Goal: Transaction & Acquisition: Purchase product/service

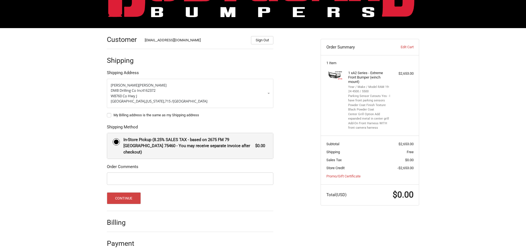
scroll to position [56, 0]
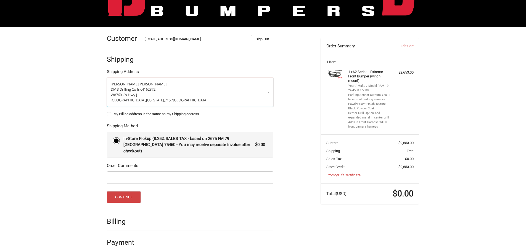
click at [246, 90] on p "DMB Drilling Co Inc 4162372" at bounding box center [190, 90] width 159 height 6
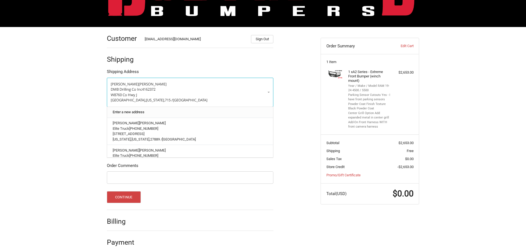
click at [149, 113] on link "Enter a new address" at bounding box center [190, 112] width 161 height 11
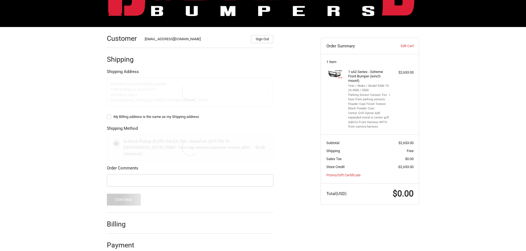
select select "US"
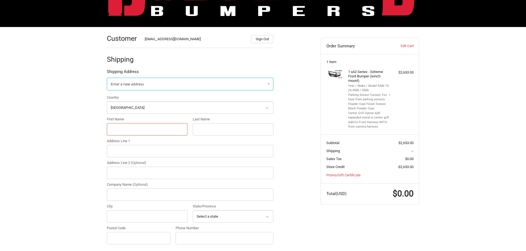
drag, startPoint x: 130, startPoint y: 133, endPoint x: 137, endPoint y: 132, distance: 7.0
click at [130, 133] on input "First Name" at bounding box center [147, 129] width 81 height 12
paste input "Wendy"
type input "Wendy"
drag, startPoint x: 199, startPoint y: 131, endPoint x: 220, endPoint y: 129, distance: 21.6
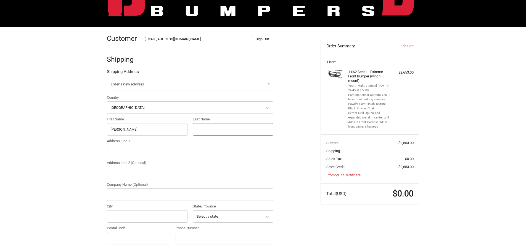
click at [199, 131] on input "Last Name" at bounding box center [233, 129] width 81 height 12
paste input "Parrish"
type input "Parrish"
click at [132, 155] on input "Address Line 1" at bounding box center [190, 151] width 166 height 12
paste input "[STREET_ADDRESS]"
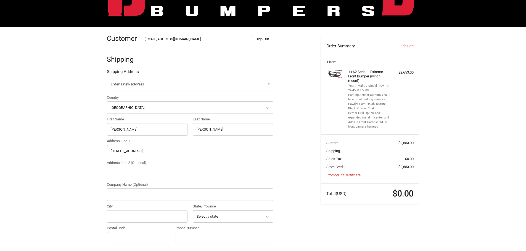
type input "[STREET_ADDRESS]"
drag, startPoint x: 136, startPoint y: 215, endPoint x: 139, endPoint y: 215, distance: 2.8
click at [136, 215] on input "City" at bounding box center [147, 217] width 81 height 12
paste input "Tallahassee"
type input "Tallahassee"
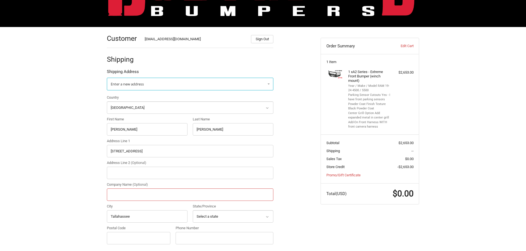
click at [130, 191] on input "Company Name (Optional)" at bounding box center [190, 195] width 166 height 12
paste input "FDOT EOEM Building"
type input "FDOT EOEM Building"
click at [197, 218] on select "Select a state Alabama Alaska American Samoa Arizona Arkansas Armed Forces Amer…" at bounding box center [233, 217] width 81 height 12
select select "FL"
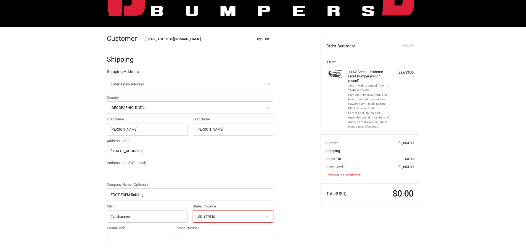
click at [193, 211] on select "Select a state Alabama Alaska American Samoa Arizona Arkansas Armed Forces Amer…" at bounding box center [233, 217] width 81 height 12
click at [139, 231] on div "Postal Code" at bounding box center [138, 235] width 63 height 19
click at [142, 234] on input "Postal Code" at bounding box center [138, 238] width 63 height 12
paste input "32301"
type input "32301"
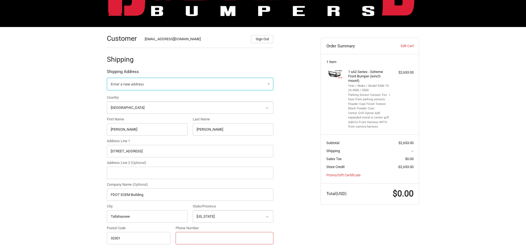
click at [219, 239] on input "Phone Number" at bounding box center [225, 238] width 98 height 12
paste input "850-508-1475"
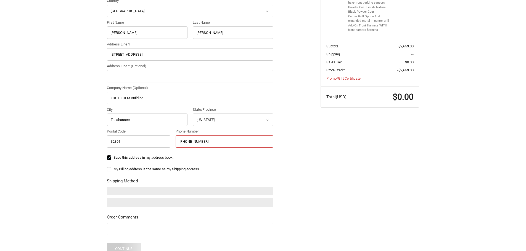
scroll to position [166, 0]
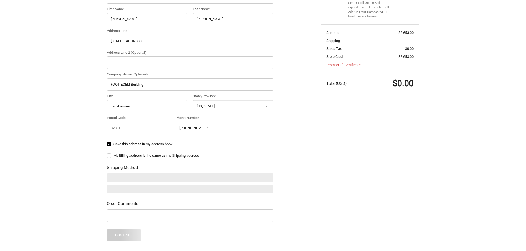
type input "850-508-1475"
click at [159, 145] on label "Save this address in my address book." at bounding box center [190, 144] width 166 height 4
click at [107, 142] on input "Save this address in my address book." at bounding box center [107, 142] width 0 height 0
checkbox input "false"
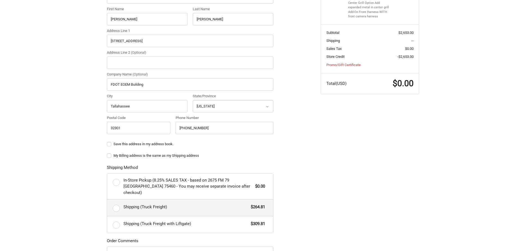
click at [152, 204] on span "Shipping (Truck Freight)" at bounding box center [185, 207] width 125 height 6
click at [107, 200] on input "Shipping (Truck Freight) $264.81" at bounding box center [107, 200] width 0 height 0
radio input "true"
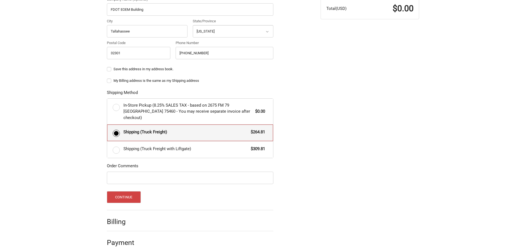
scroll to position [214, 0]
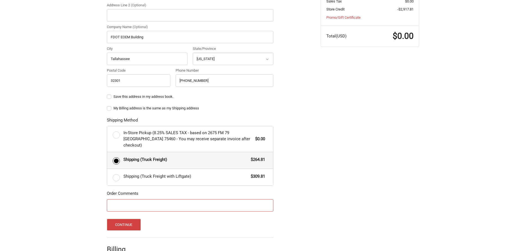
drag, startPoint x: 208, startPoint y: 199, endPoint x: 221, endPoint y: 197, distance: 12.7
click at [208, 200] on input "Order Comments" at bounding box center [190, 206] width 166 height 12
paste input "83953"
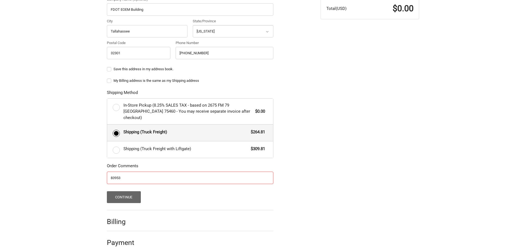
type input "83953"
click at [128, 192] on button "Continue" at bounding box center [124, 198] width 34 height 12
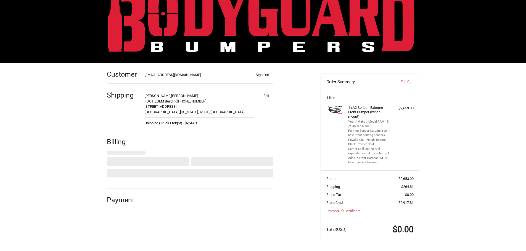
select select "US"
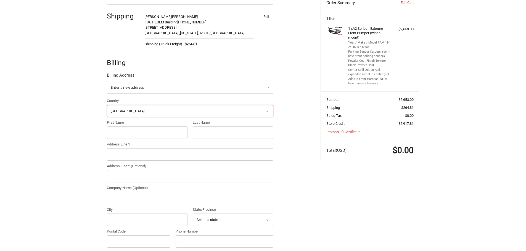
scroll to position [100, 0]
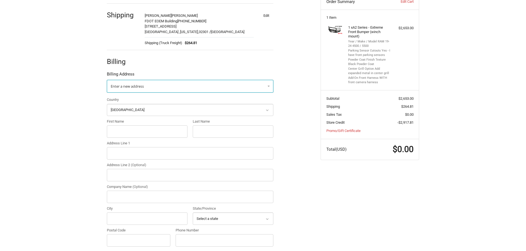
click at [137, 90] on link "Enter a new address" at bounding box center [190, 86] width 166 height 13
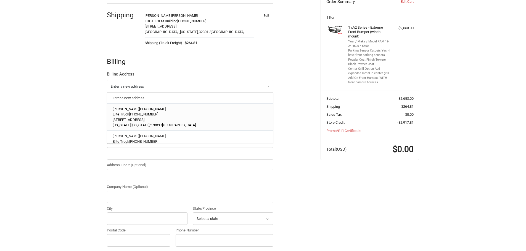
click at [137, 111] on p "Harrison Boyd" at bounding box center [190, 110] width 155 height 6
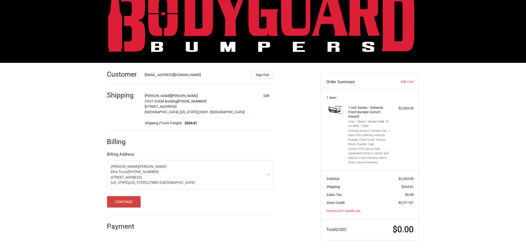
scroll to position [20, 0]
click at [121, 200] on button "Continue" at bounding box center [124, 202] width 34 height 12
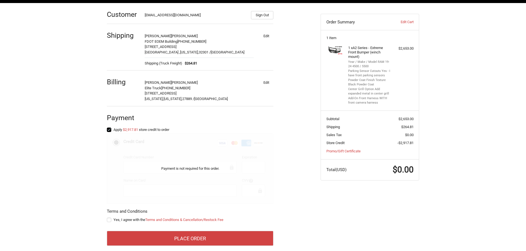
scroll to position [87, 0]
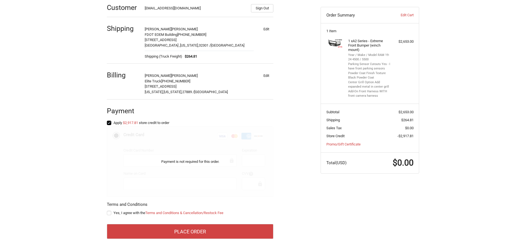
click at [122, 213] on span "Yes, I agree with the Terms and Conditions & Cancellation/Restock Fee" at bounding box center [168, 213] width 110 height 4
click at [107, 211] on input "Yes, I agree with the Terms and Conditions & Cancellation/Restock Fee" at bounding box center [107, 211] width 0 height 0
checkbox input "true"
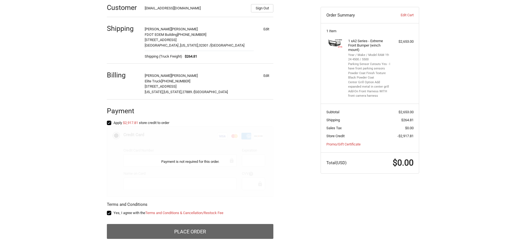
click at [201, 235] on button "Place Order" at bounding box center [190, 231] width 166 height 15
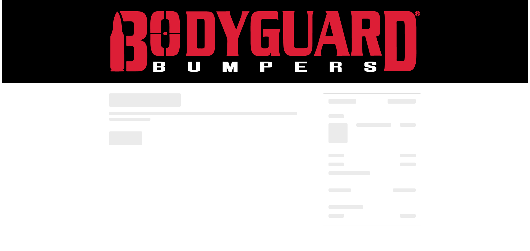
scroll to position [0, 0]
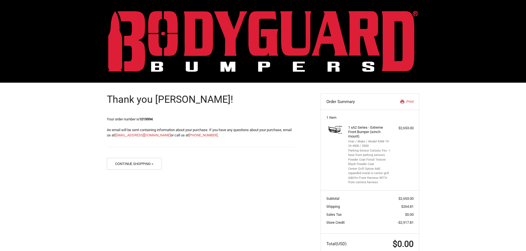
scroll to position [14, 0]
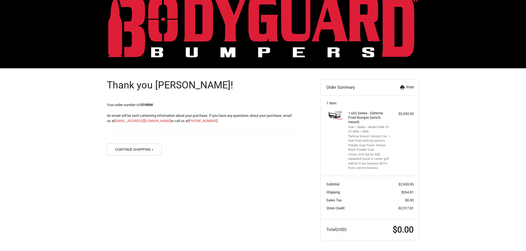
drag, startPoint x: 409, startPoint y: 89, endPoint x: 438, endPoint y: 219, distance: 133.2
click at [409, 89] on link "Print" at bounding box center [399, 88] width 28 height 6
click at [148, 152] on button "Continue Shopping »" at bounding box center [134, 150] width 55 height 12
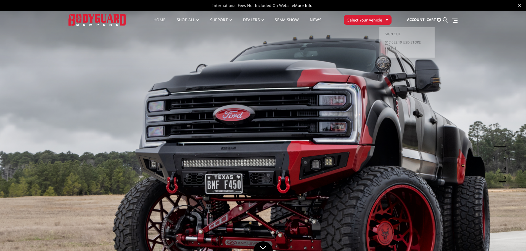
click at [411, 17] on span "Account" at bounding box center [416, 19] width 18 height 5
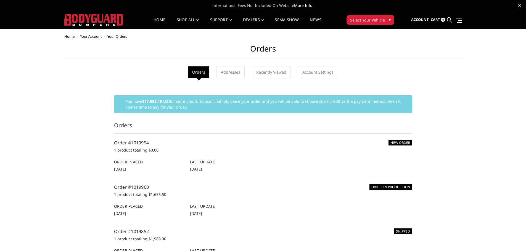
click at [123, 140] on h5 "Order #1019994" at bounding box center [263, 143] width 298 height 7
click at [126, 142] on link "Order #1019994" at bounding box center [131, 143] width 35 height 6
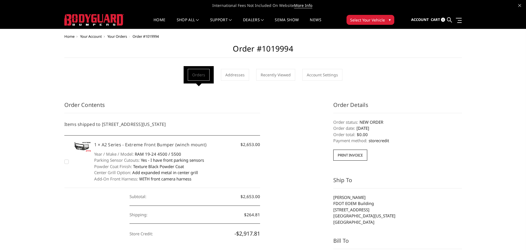
click at [139, 142] on h5 "1 × A2 Series - Extreme Front Bumper (winch mount)" at bounding box center [177, 145] width 166 height 7
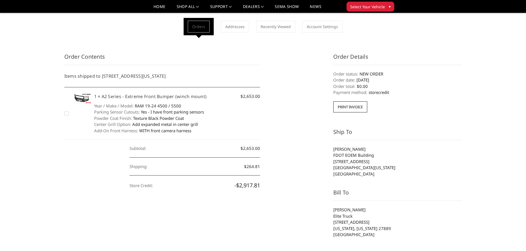
scroll to position [28, 0]
